Goal: Task Accomplishment & Management: Manage account settings

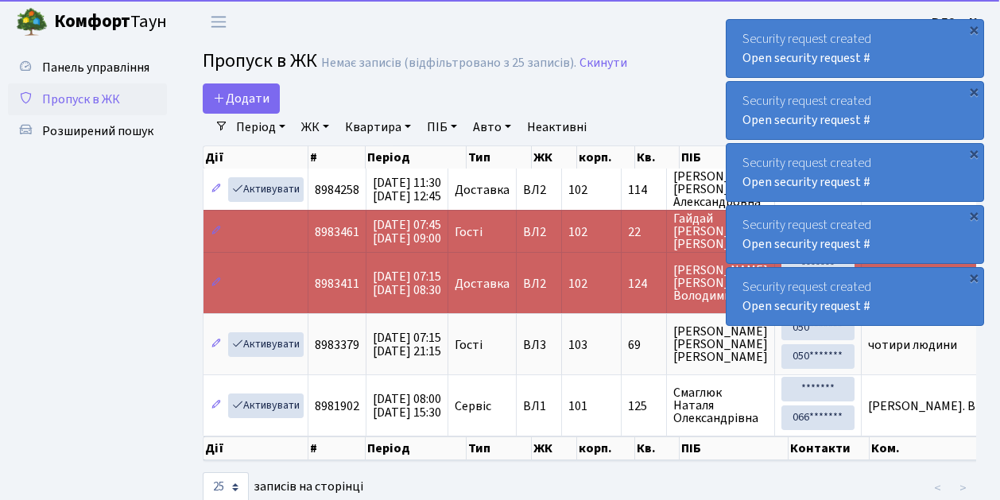
select select "25"
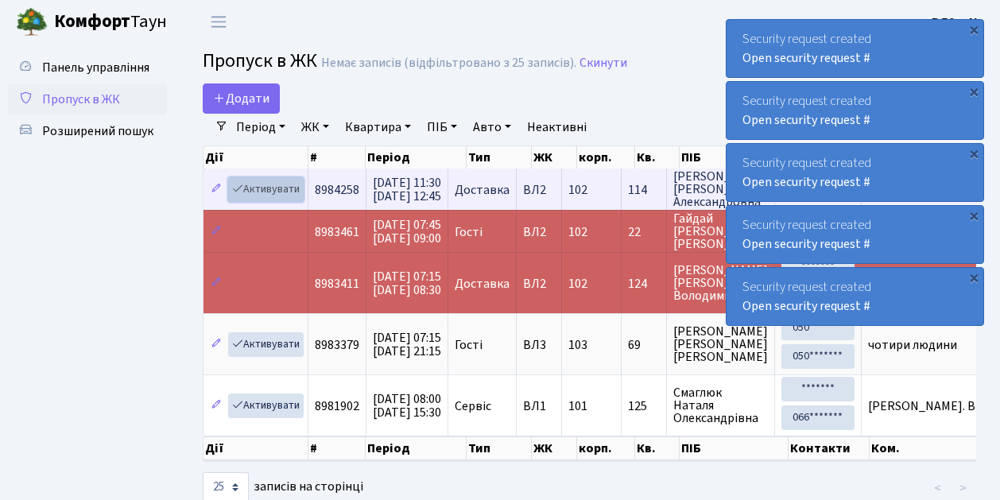
click at [277, 189] on link "Активувати" at bounding box center [265, 189] width 75 height 25
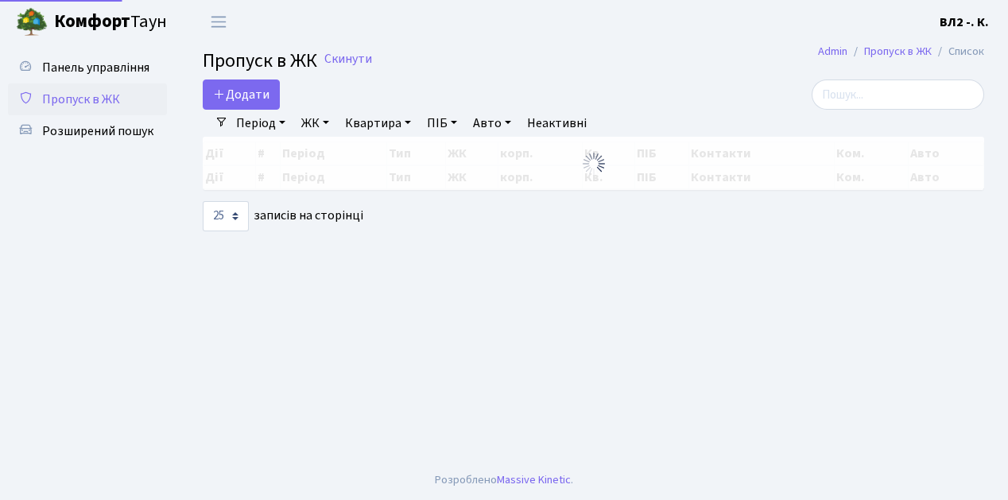
select select "25"
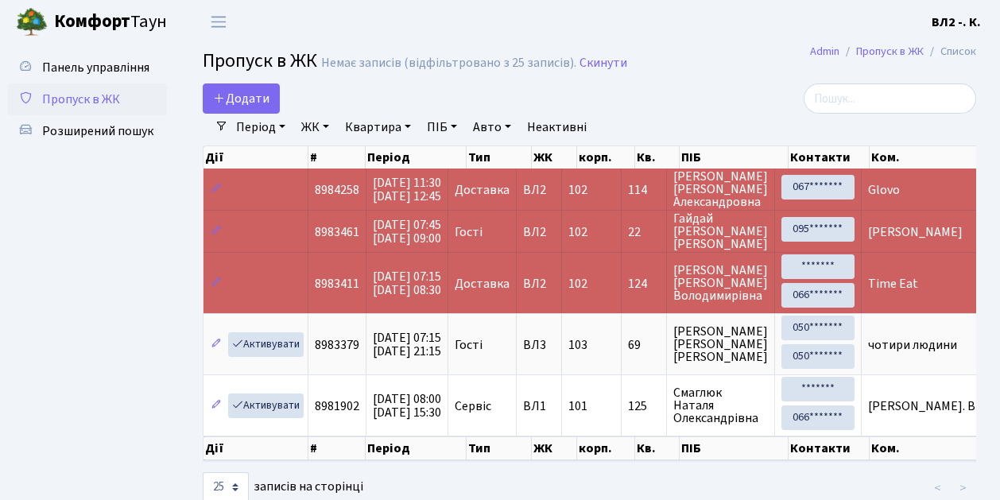
click at [99, 100] on span "Пропуск в ЖК" at bounding box center [81, 99] width 78 height 17
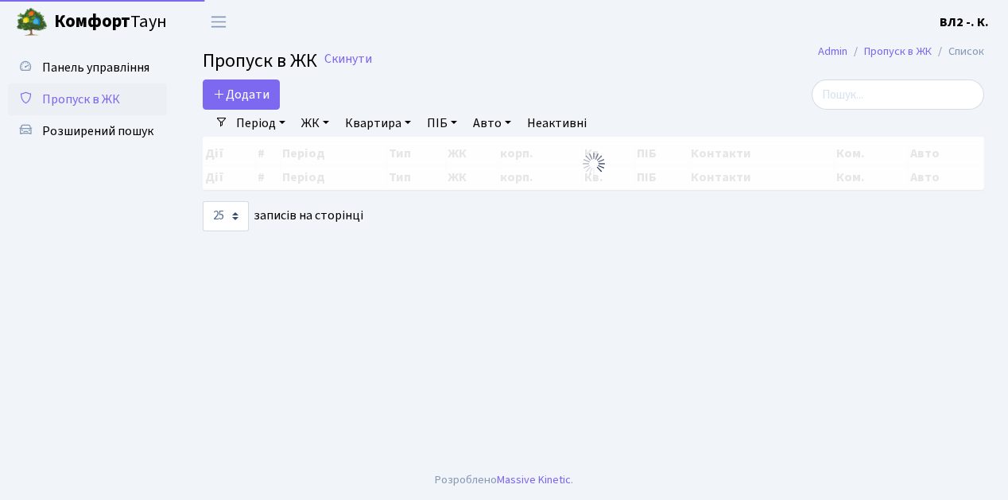
select select "25"
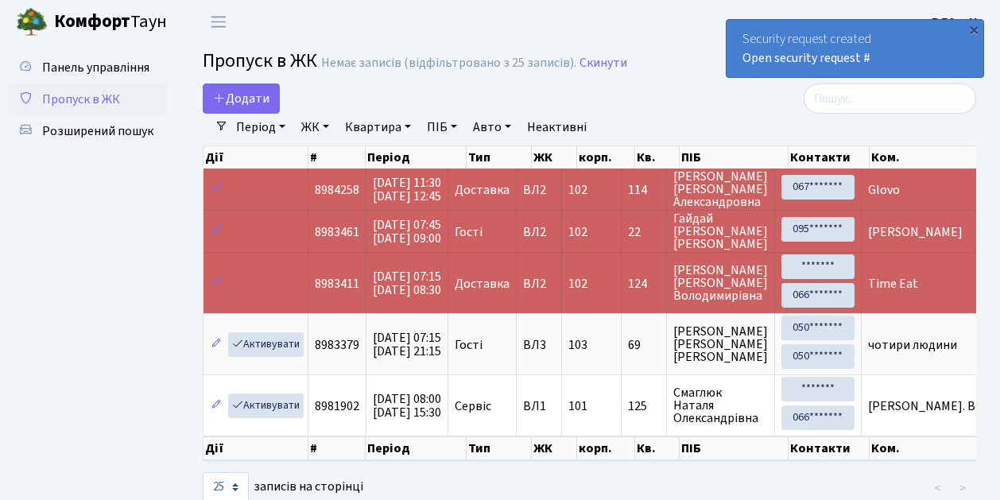
click at [108, 103] on span "Пропуск в ЖК" at bounding box center [81, 99] width 78 height 17
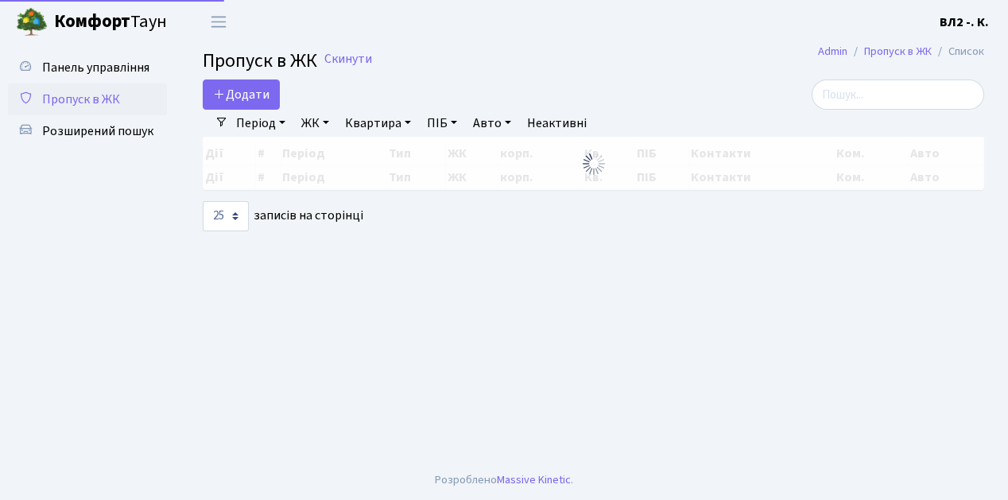
select select "25"
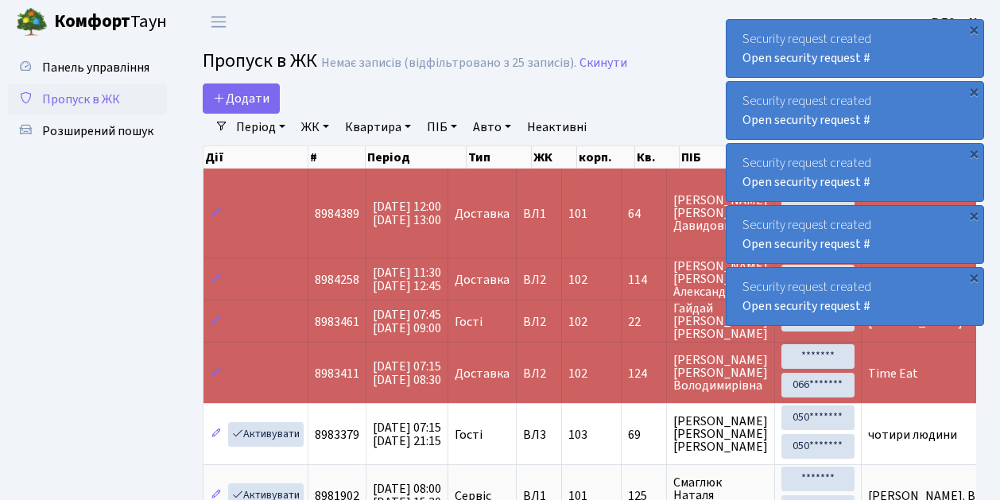
click at [83, 99] on span "Пропуск в ЖК" at bounding box center [81, 99] width 78 height 17
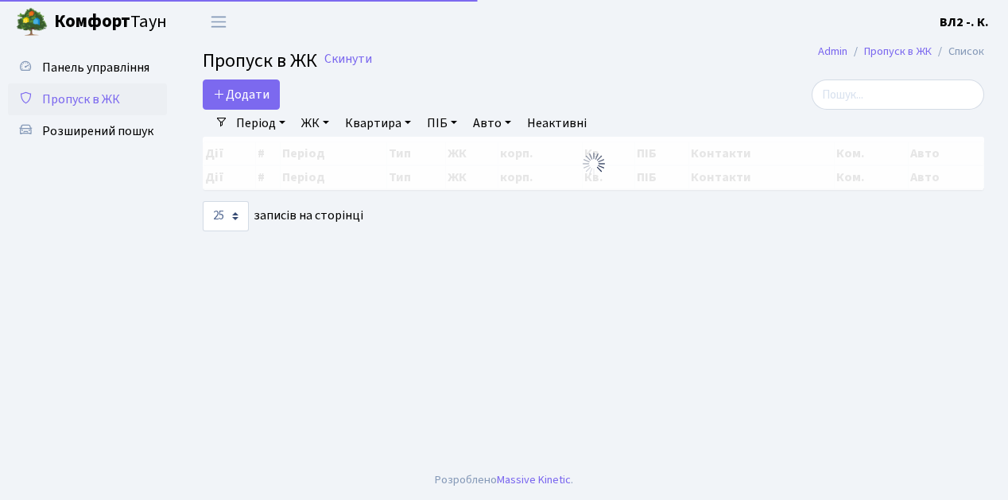
select select "25"
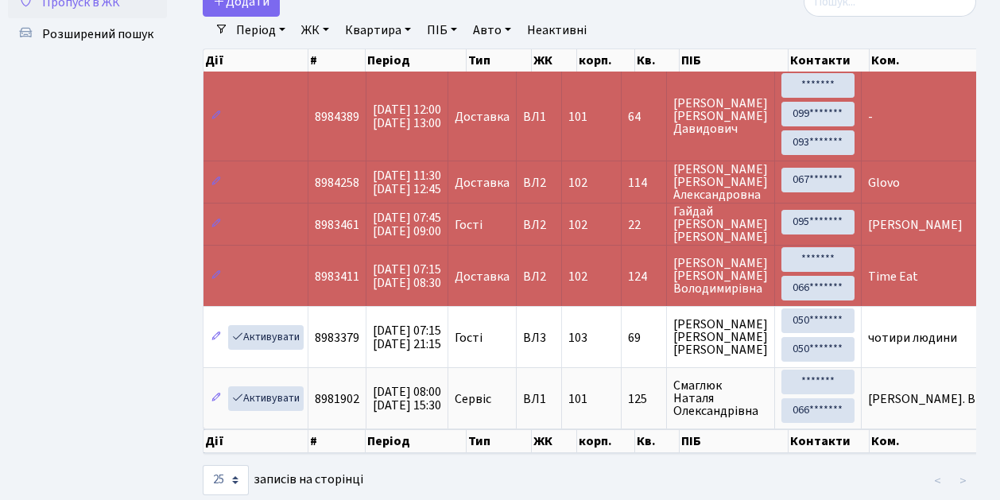
scroll to position [134, 0]
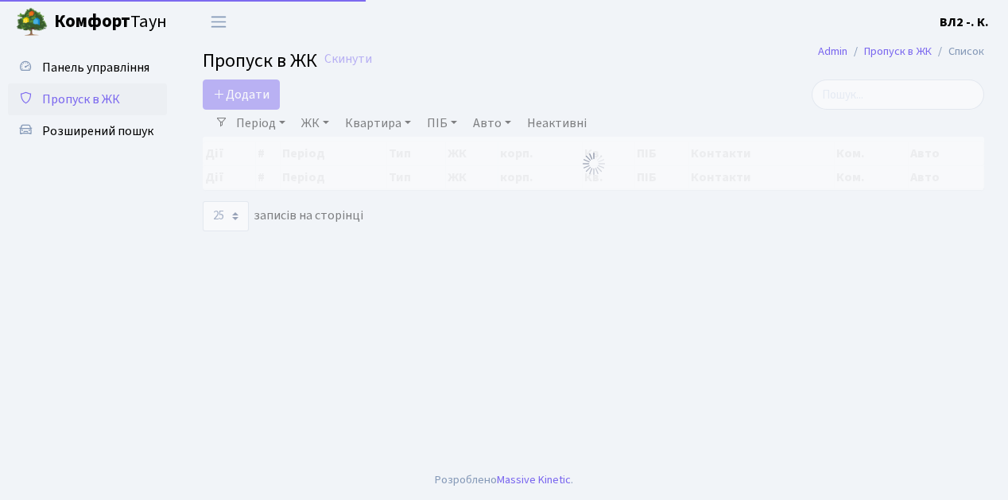
select select "25"
